Goal: Task Accomplishment & Management: Manage account settings

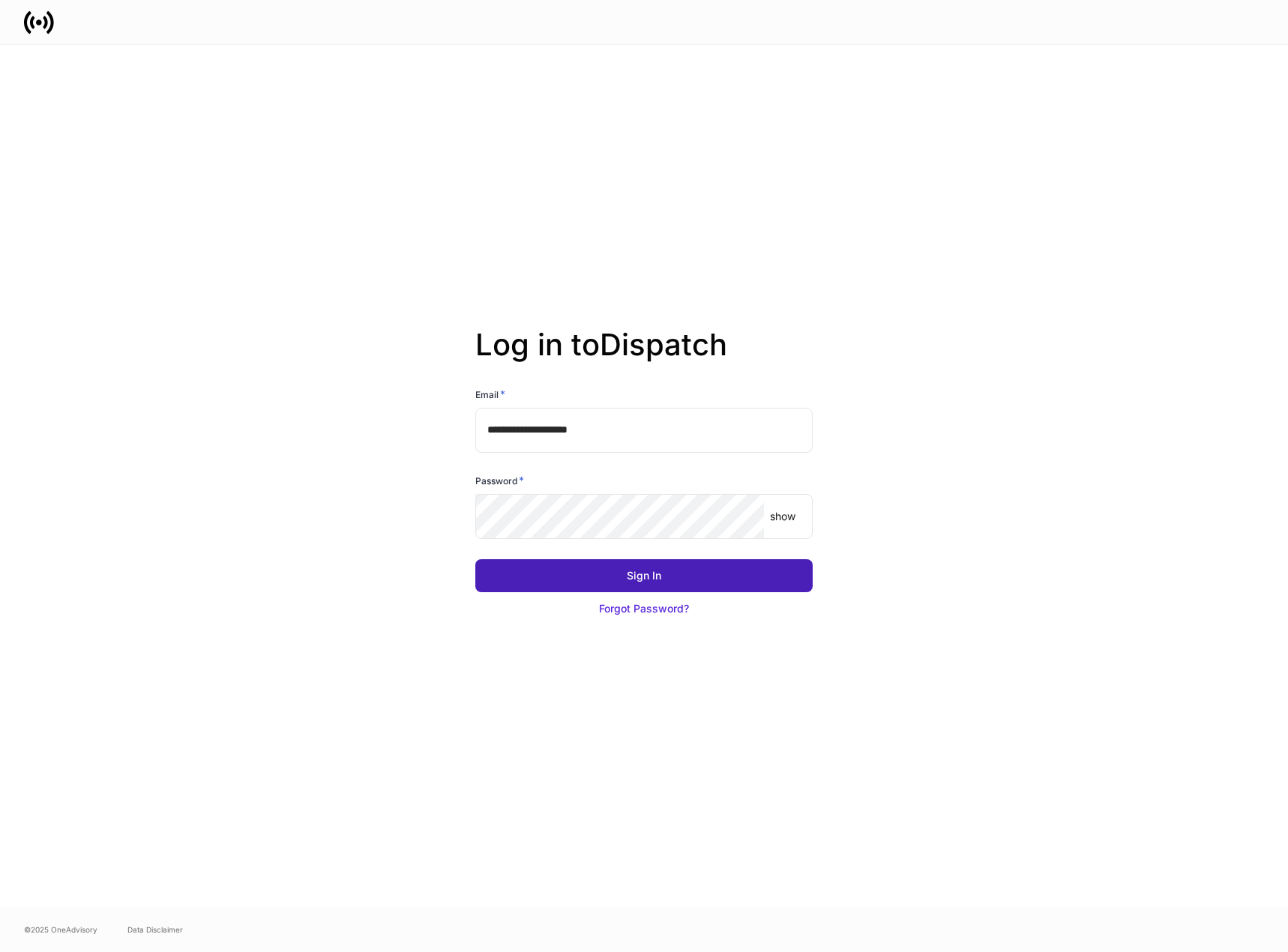
click at [639, 566] on button "Sign In" at bounding box center [644, 576] width 338 height 33
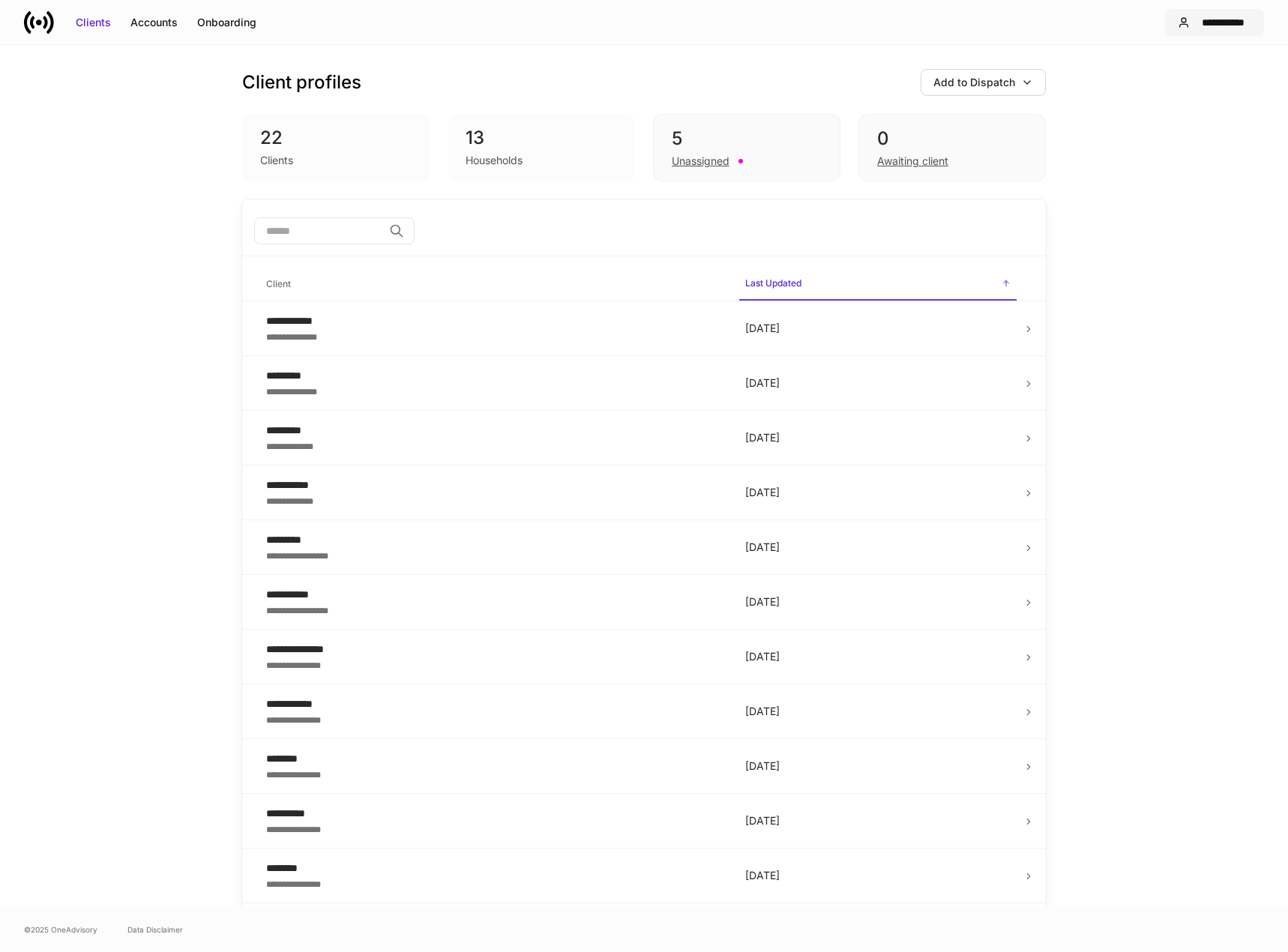
click at [1221, 15] on div "**********" at bounding box center [1223, 22] width 56 height 15
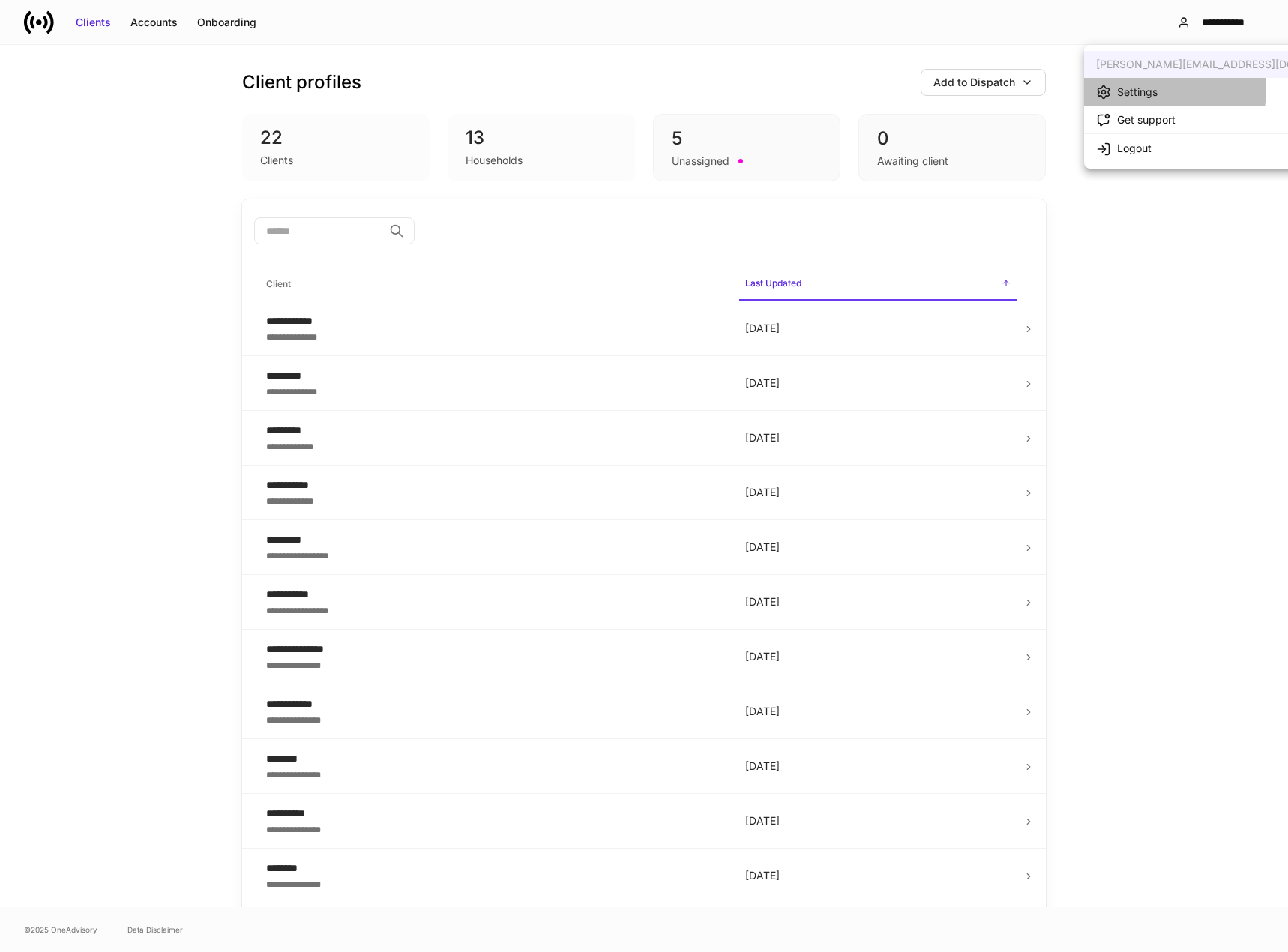
click at [1141, 88] on div "Settings" at bounding box center [1137, 92] width 40 height 15
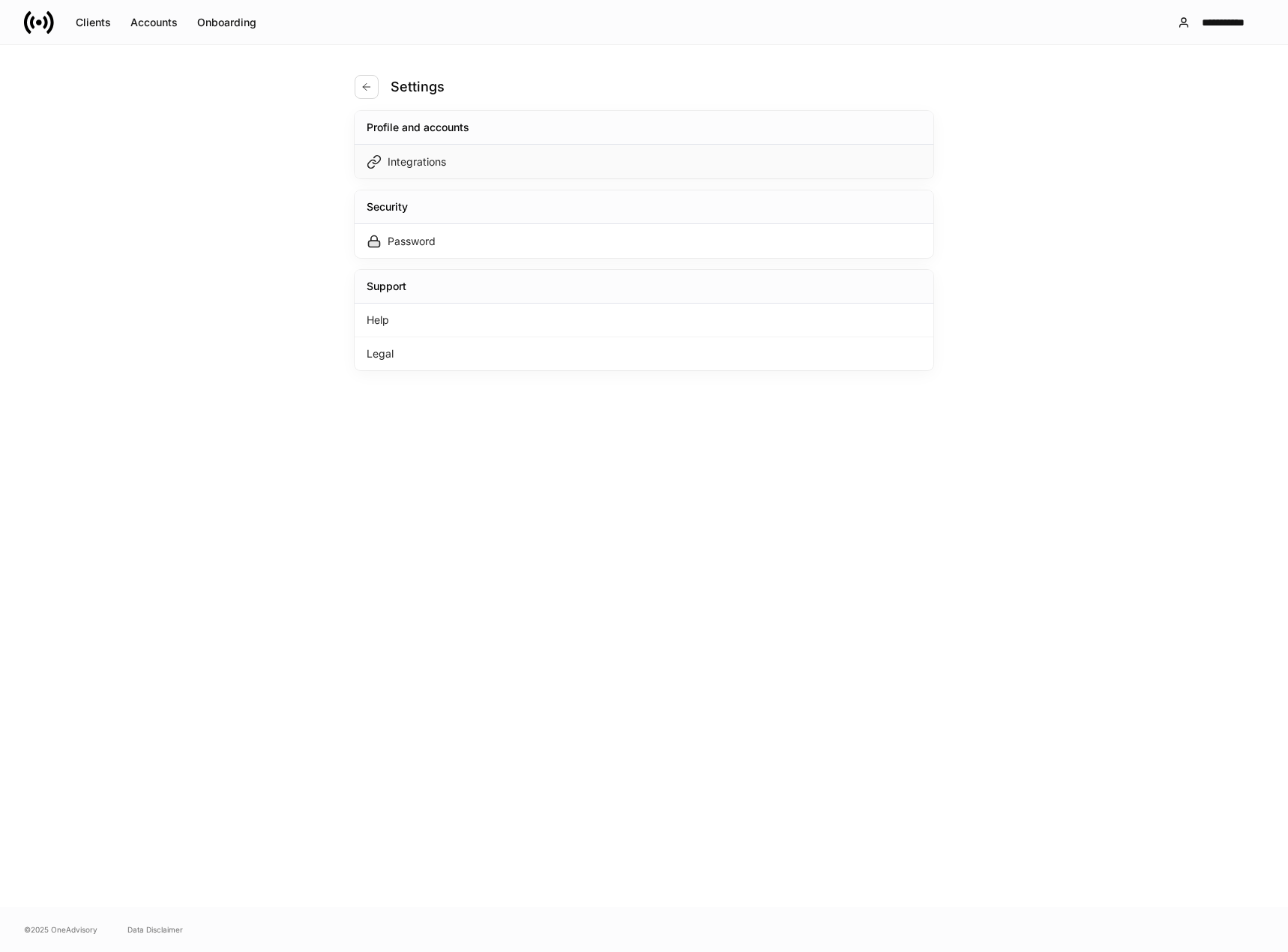
click at [415, 154] on div "Integrations" at bounding box center [416, 161] width 58 height 15
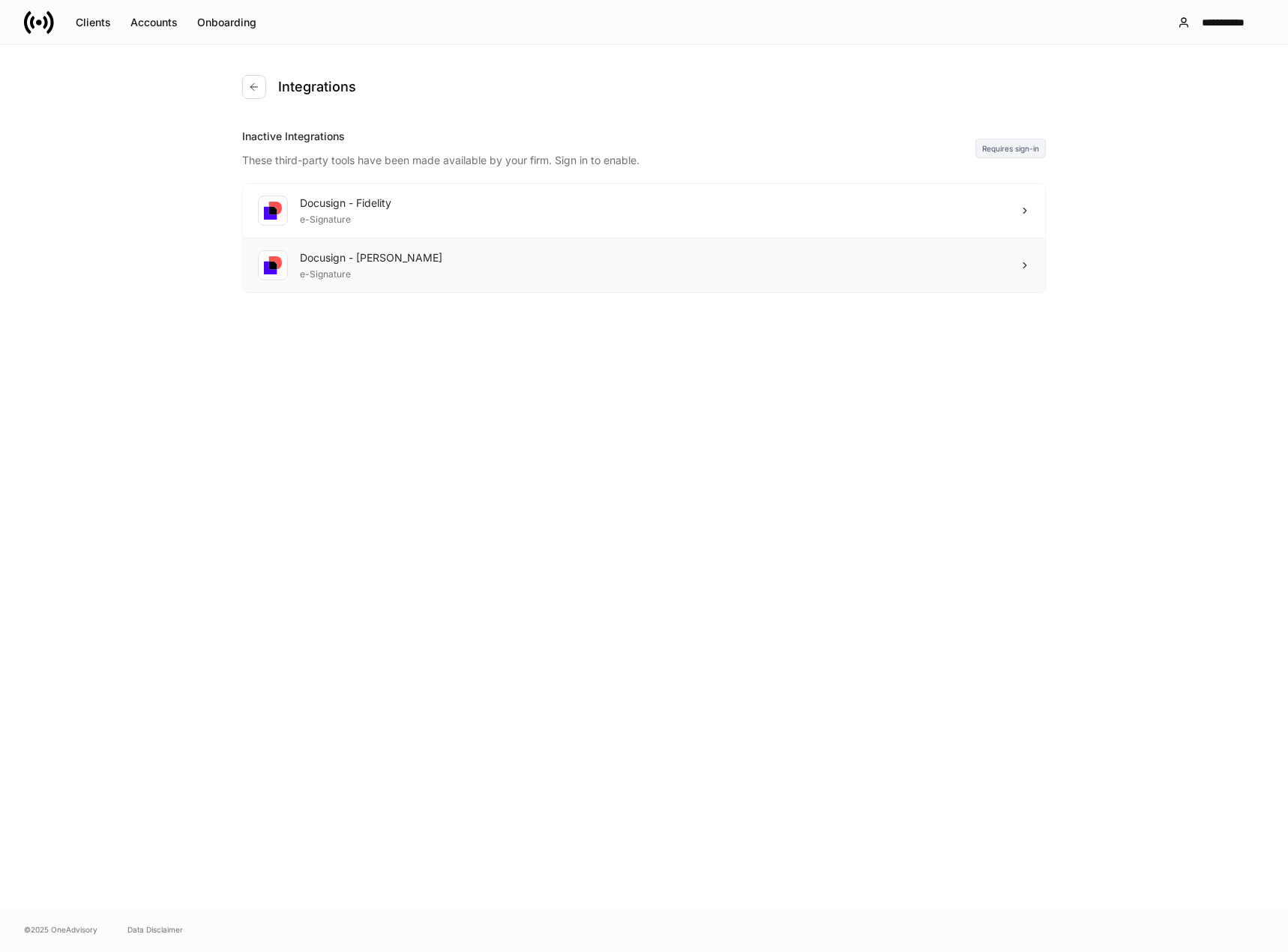
click at [1025, 264] on icon at bounding box center [1024, 265] width 10 height 10
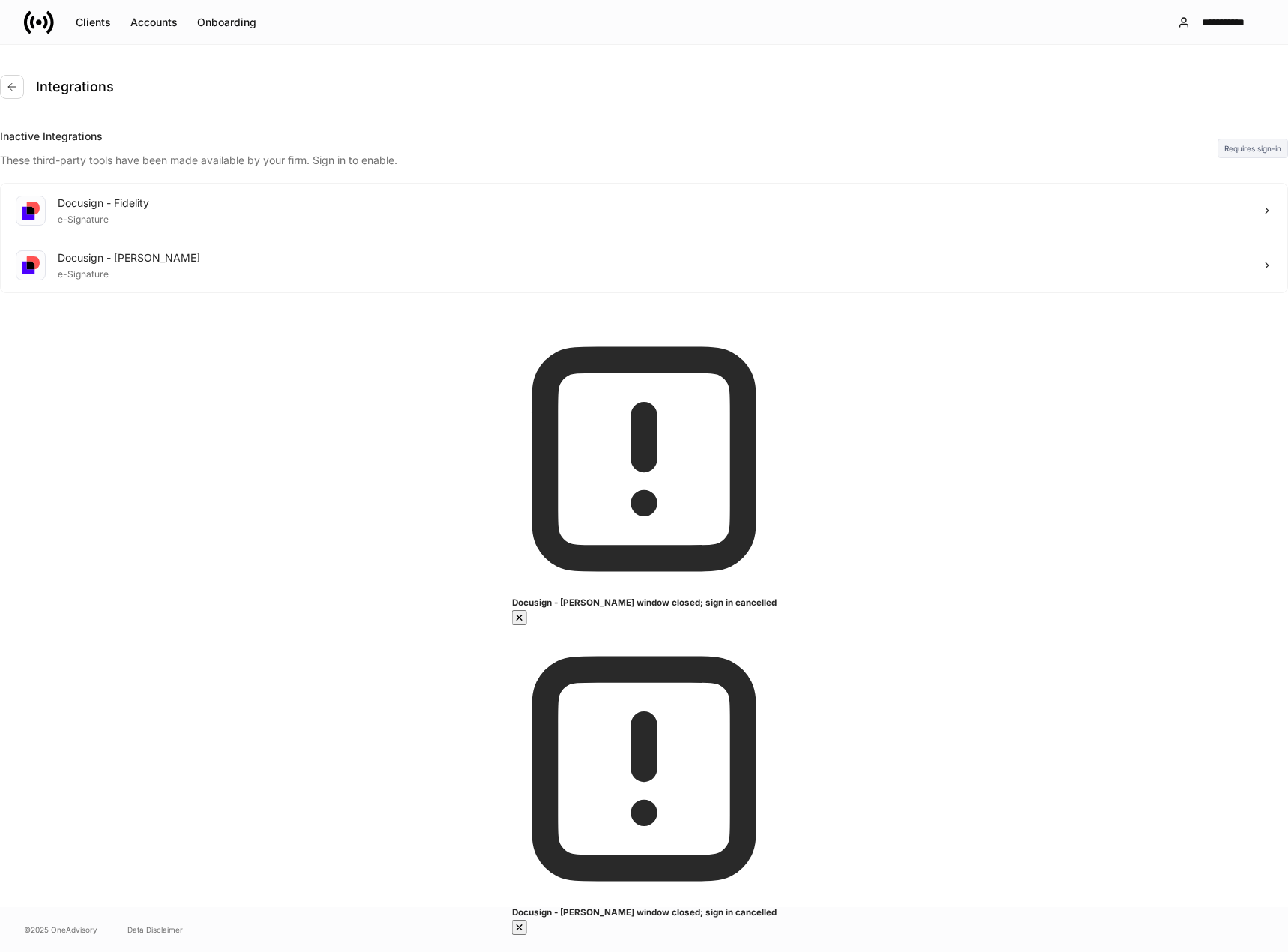
click at [525, 624] on icon "button" at bounding box center [519, 618] width 12 height 12
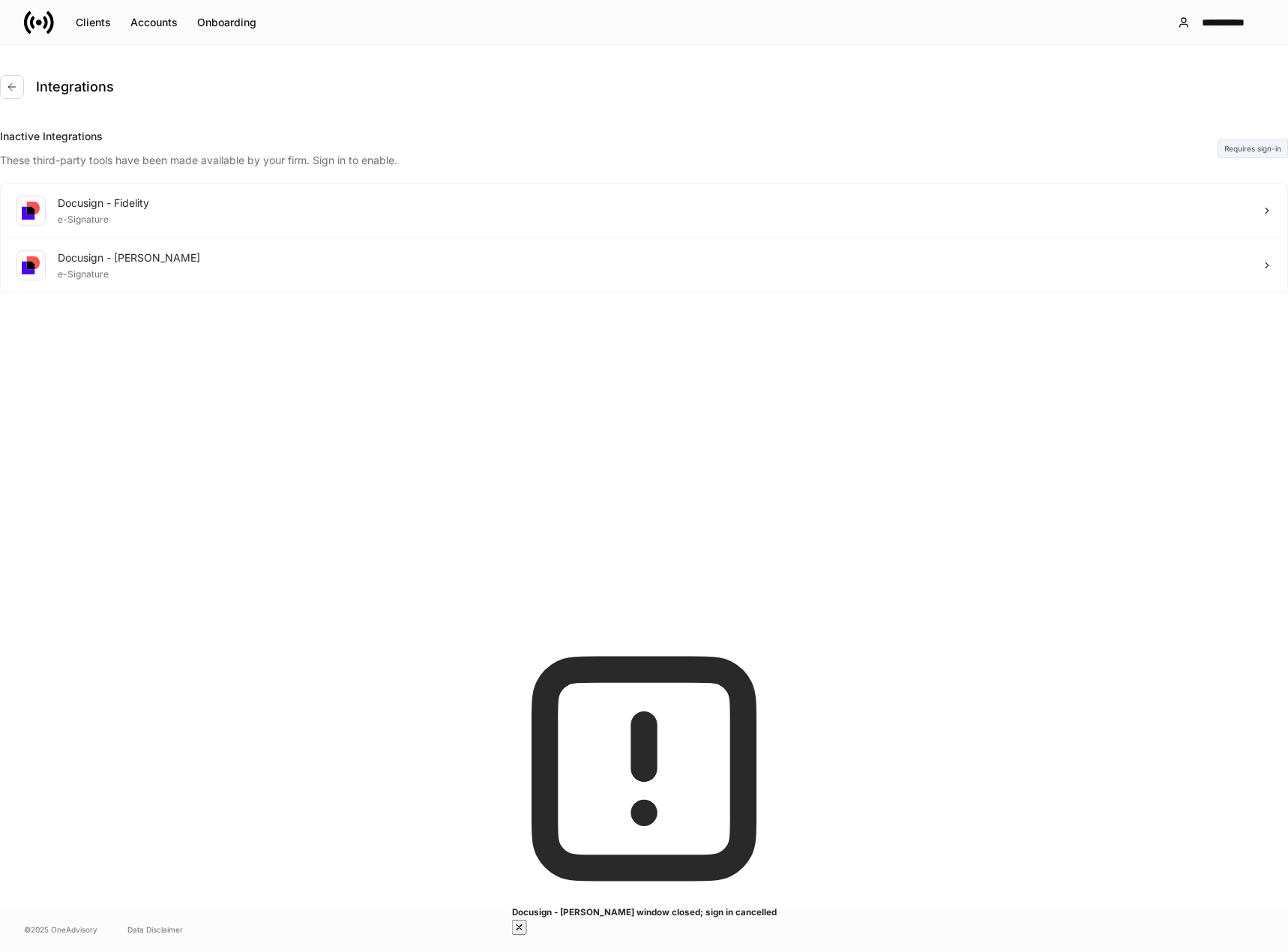
click at [527, 920] on button "button" at bounding box center [519, 927] width 15 height 15
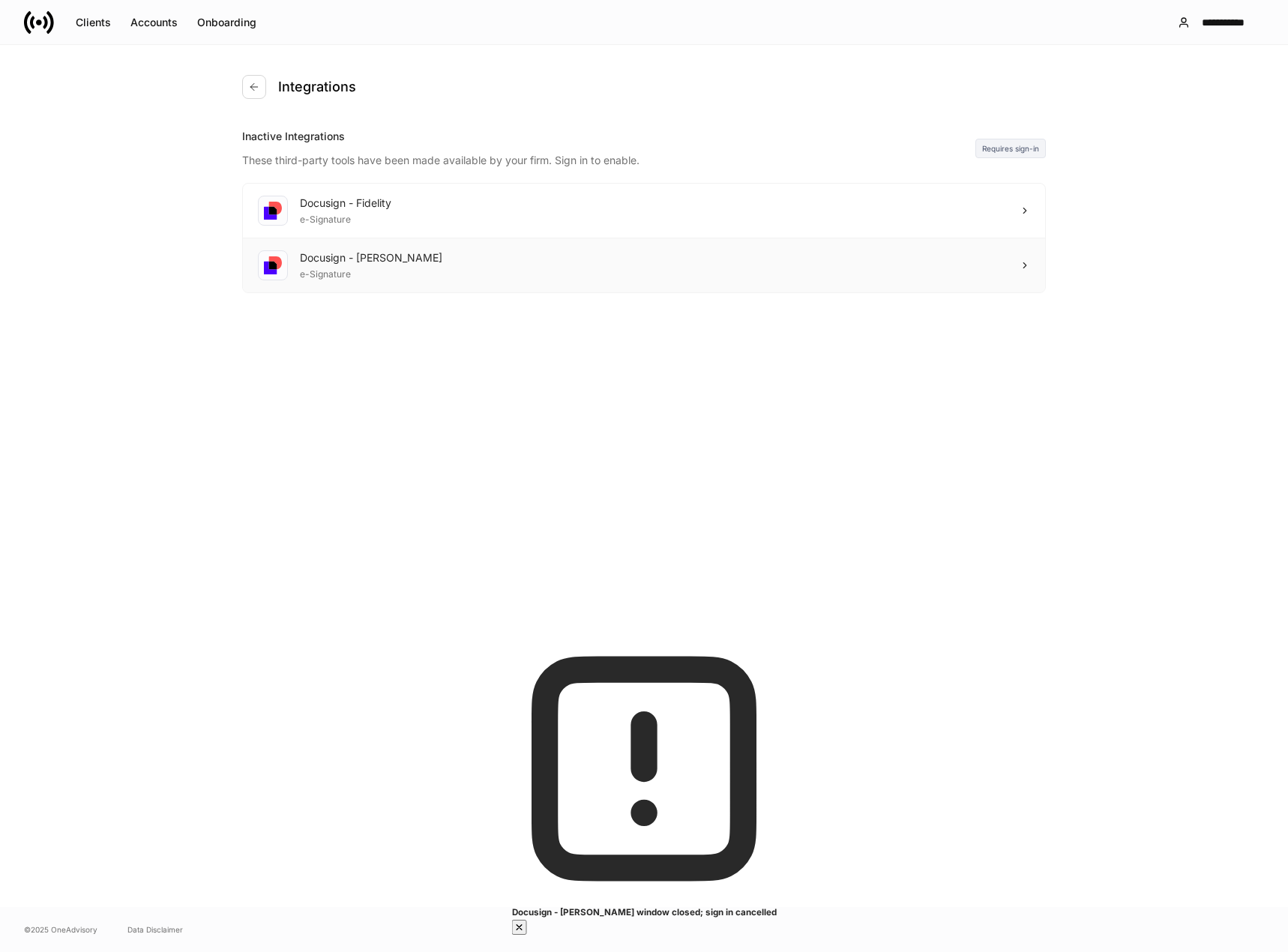
click at [1024, 269] on icon at bounding box center [1024, 265] width 10 height 10
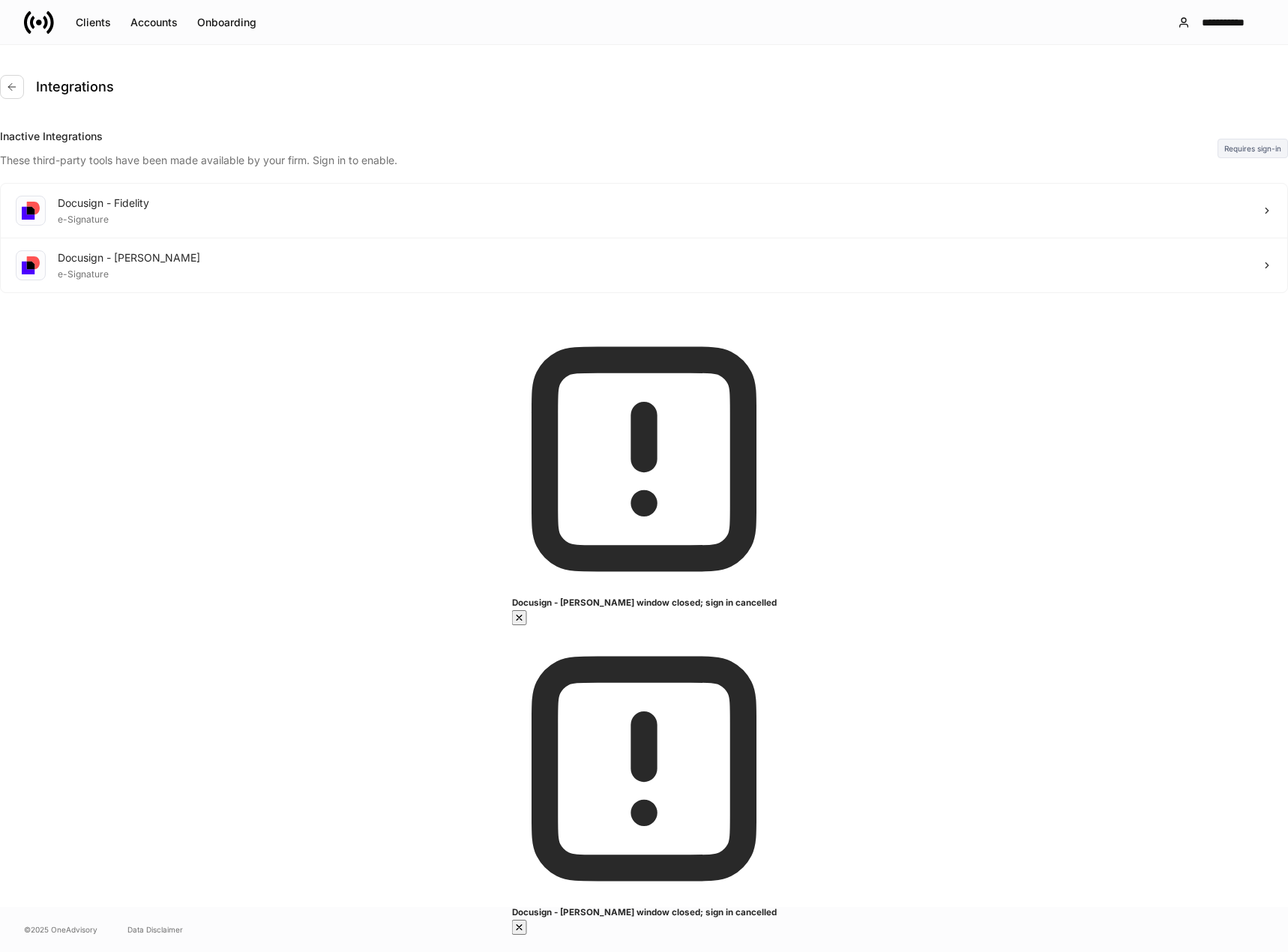
click at [525, 624] on icon "button" at bounding box center [519, 618] width 12 height 12
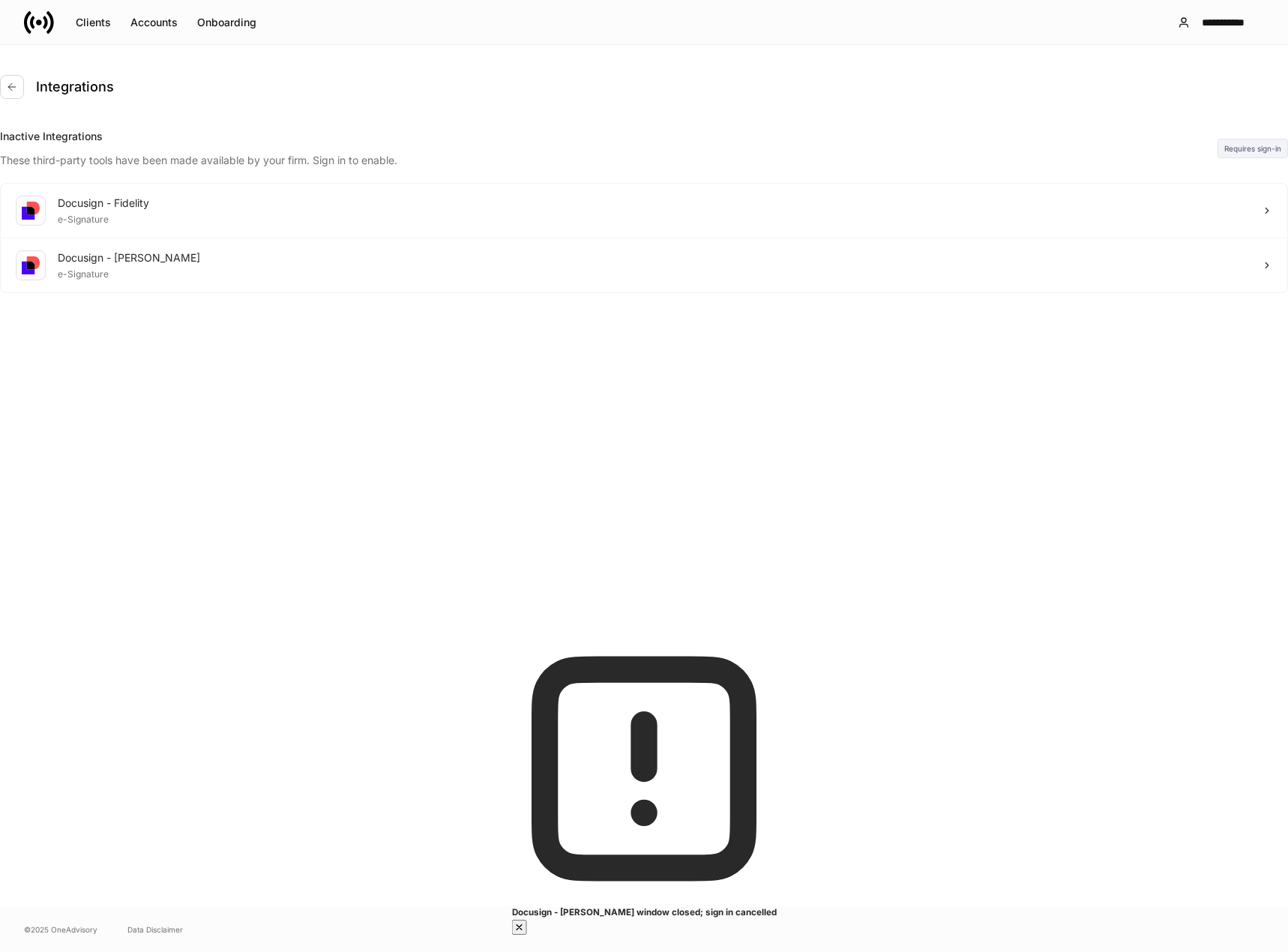
click at [522, 925] on icon "button" at bounding box center [519, 928] width 5 height 5
